Goal: Information Seeking & Learning: Check status

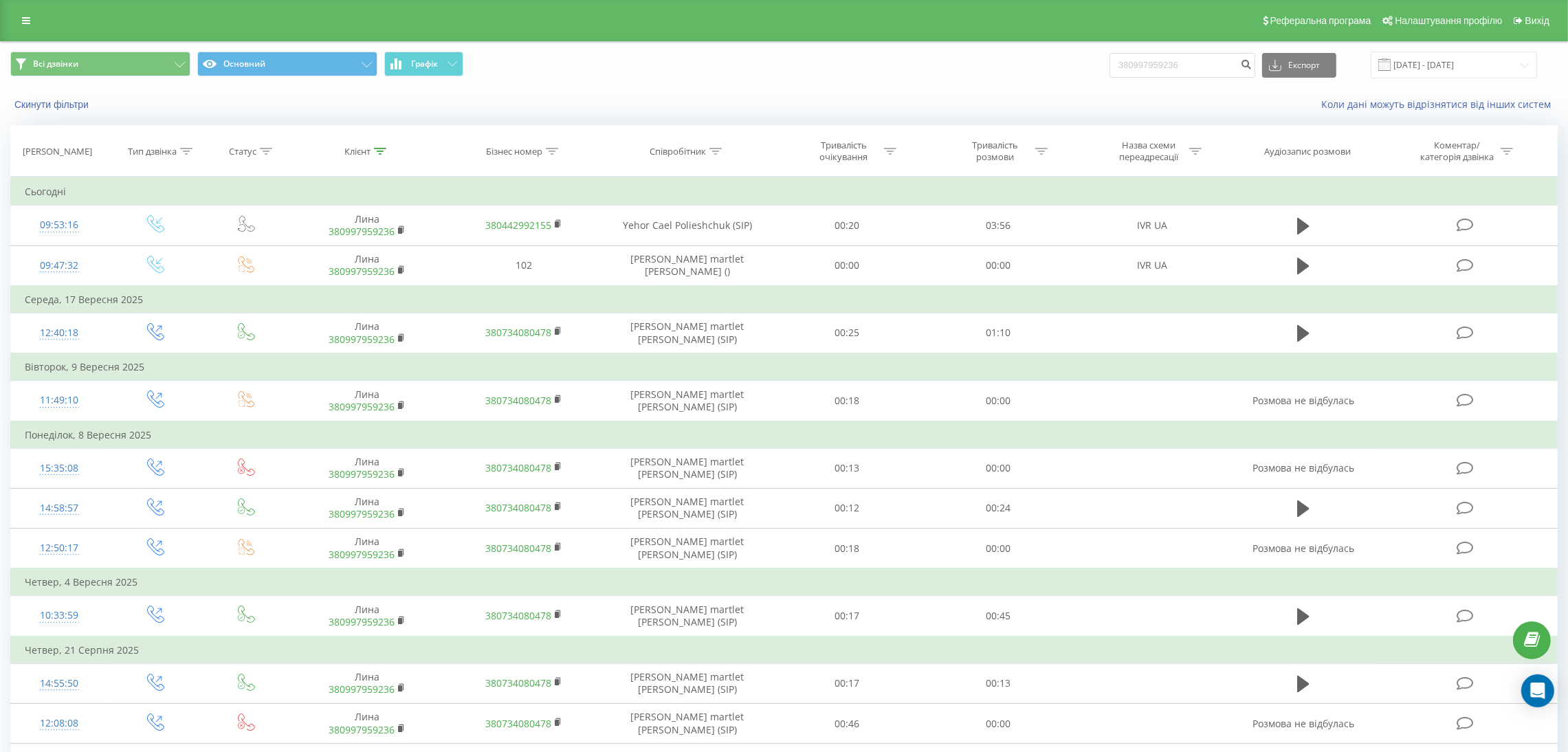
click at [1176, 59] on input "380997959236" at bounding box center [1182, 65] width 146 height 25
type input "380931776107"
click at [1252, 64] on button "submit" at bounding box center [1246, 65] width 19 height 25
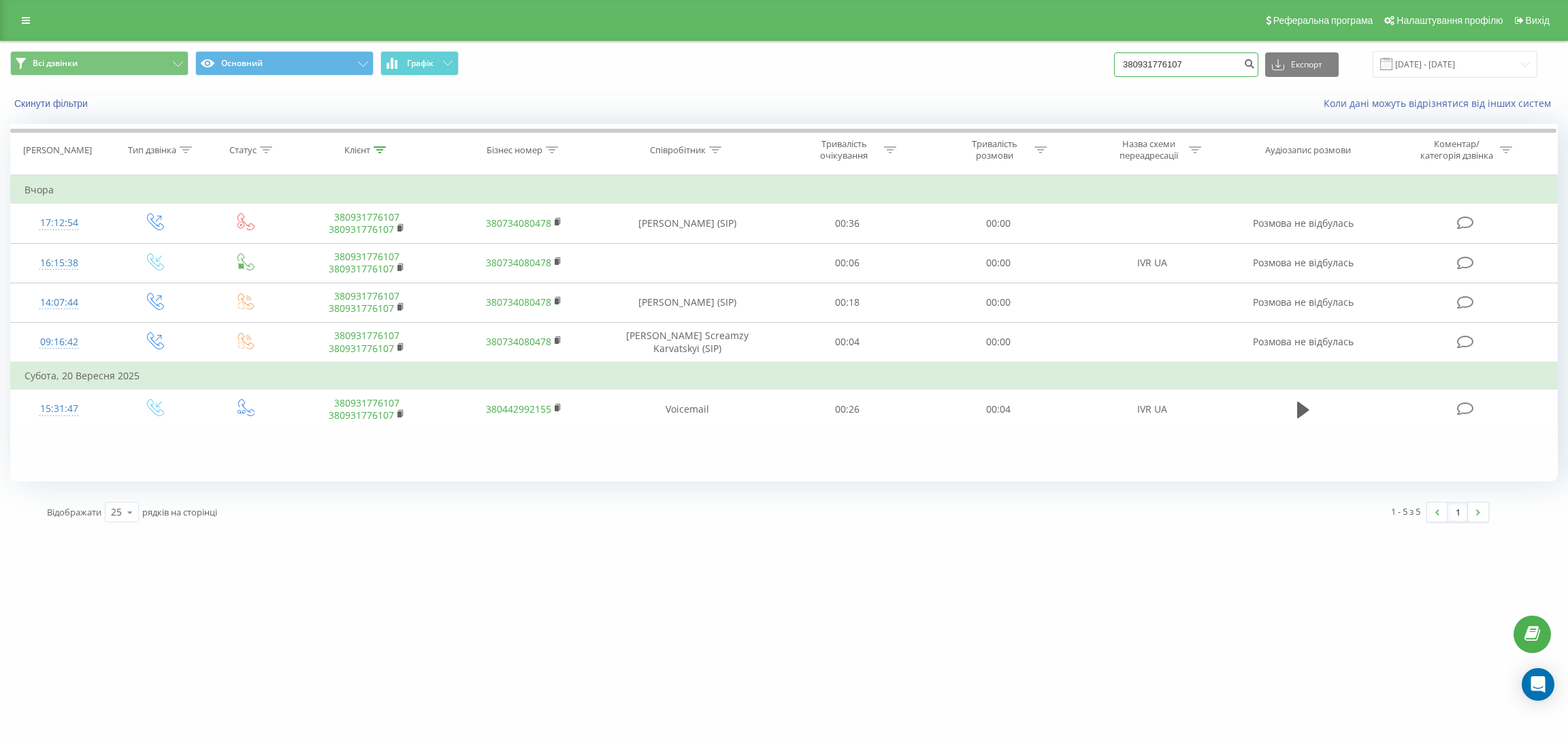
click at [1176, 63] on input "380931776107" at bounding box center [1186, 64] width 144 height 25
paste input "671360000"
type input "380671360000"
click at [1258, 59] on button "submit" at bounding box center [1249, 64] width 18 height 25
